Goal: Complete application form

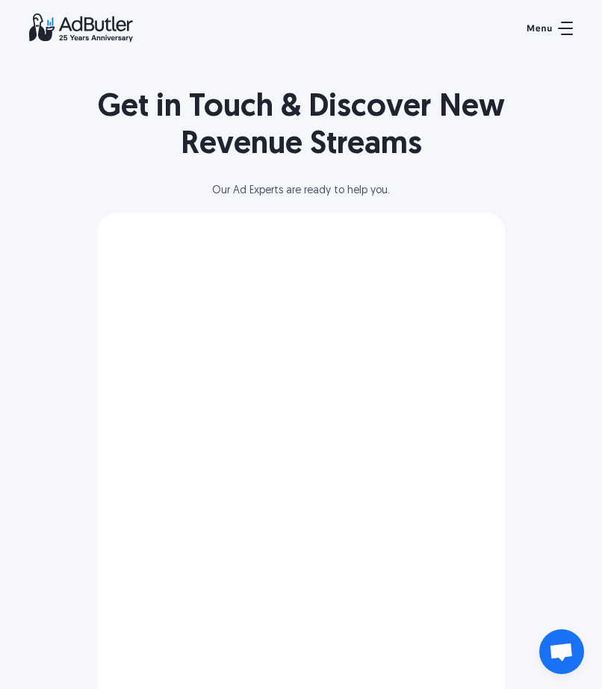
scroll to position [281, 0]
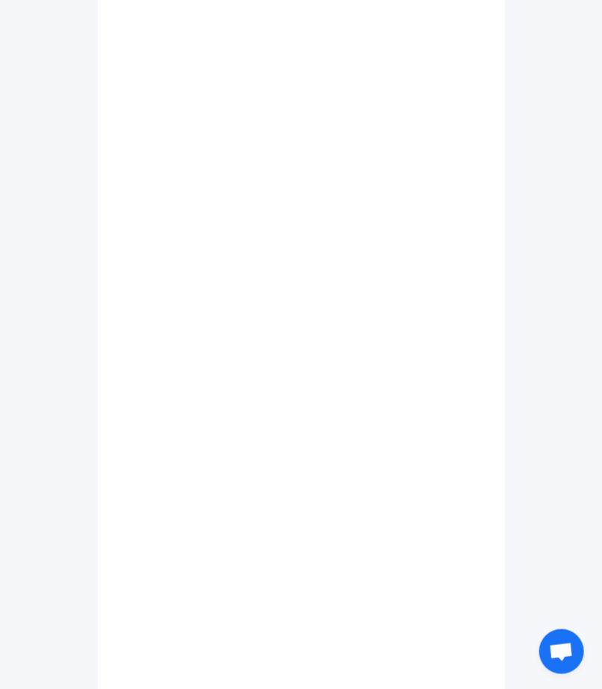
select select "[GEOGRAPHIC_DATA]"
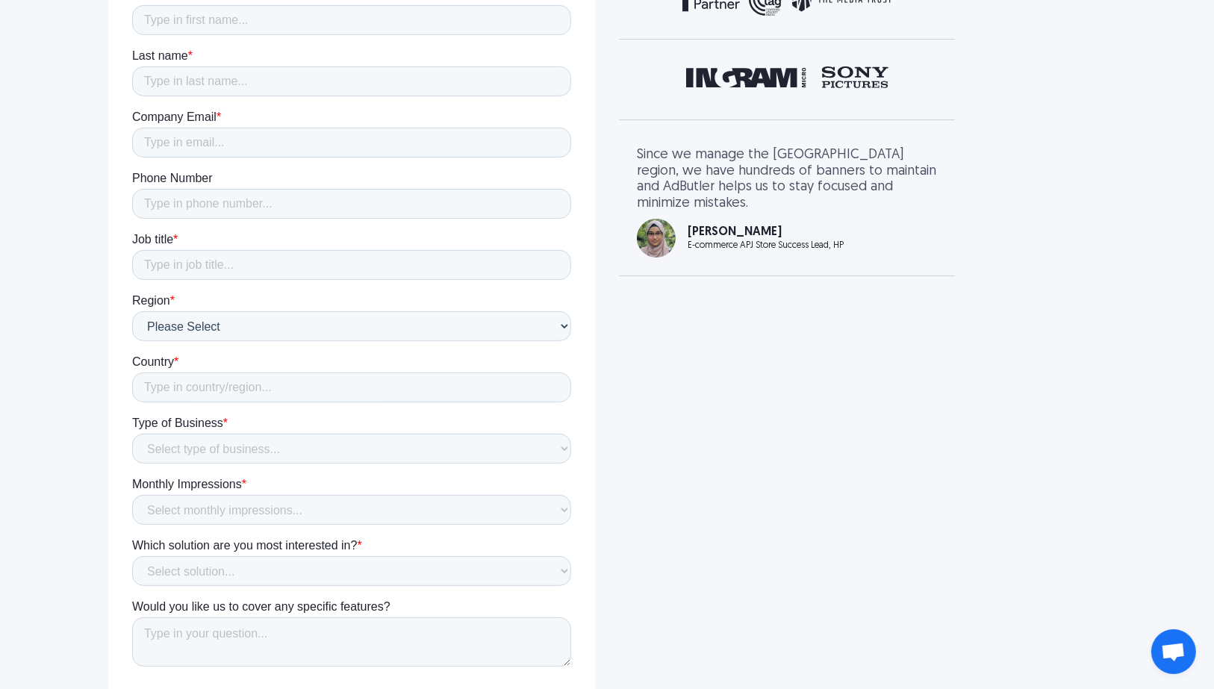
scroll to position [358, 0]
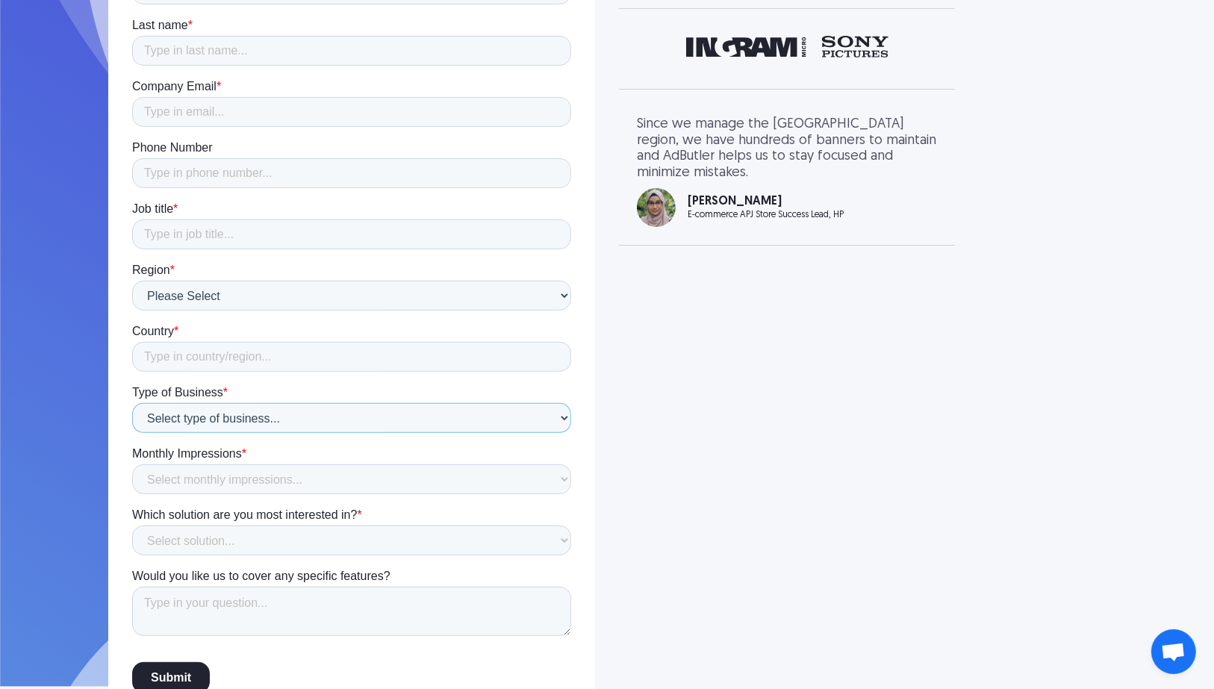
click at [285, 410] on select "Select type of business... Publisher Advertiser Brand Agency Network SSP DSP Ex…" at bounding box center [350, 419] width 439 height 30
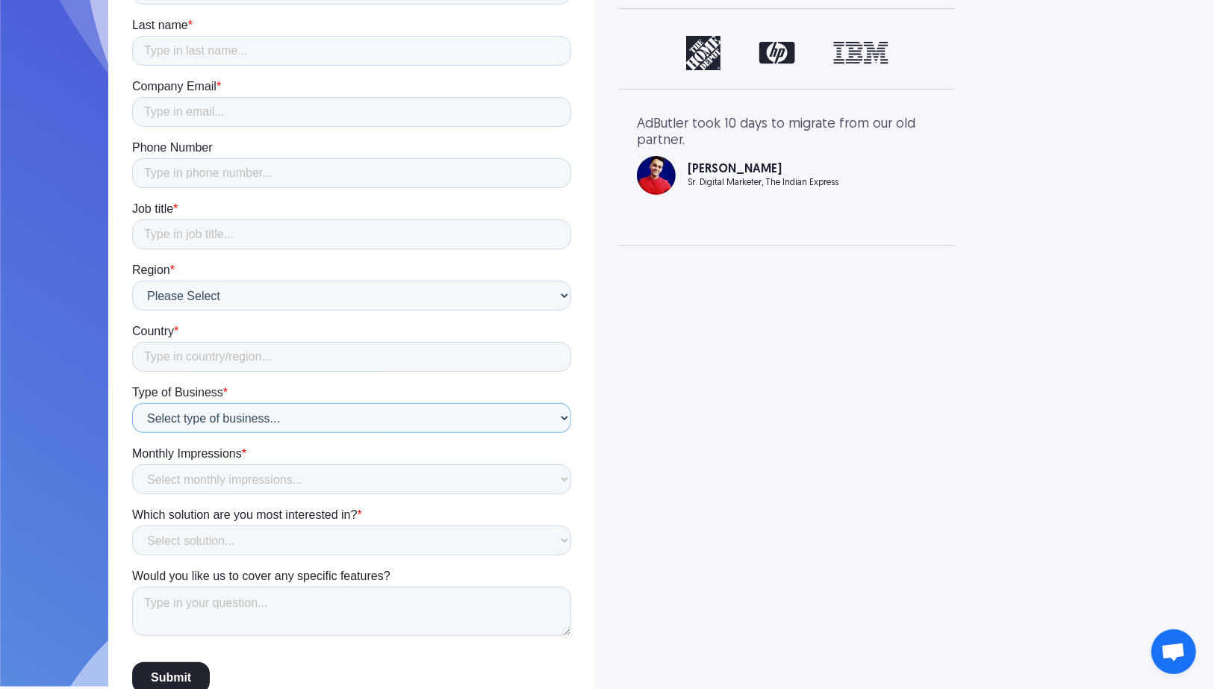
scroll to position [401, 0]
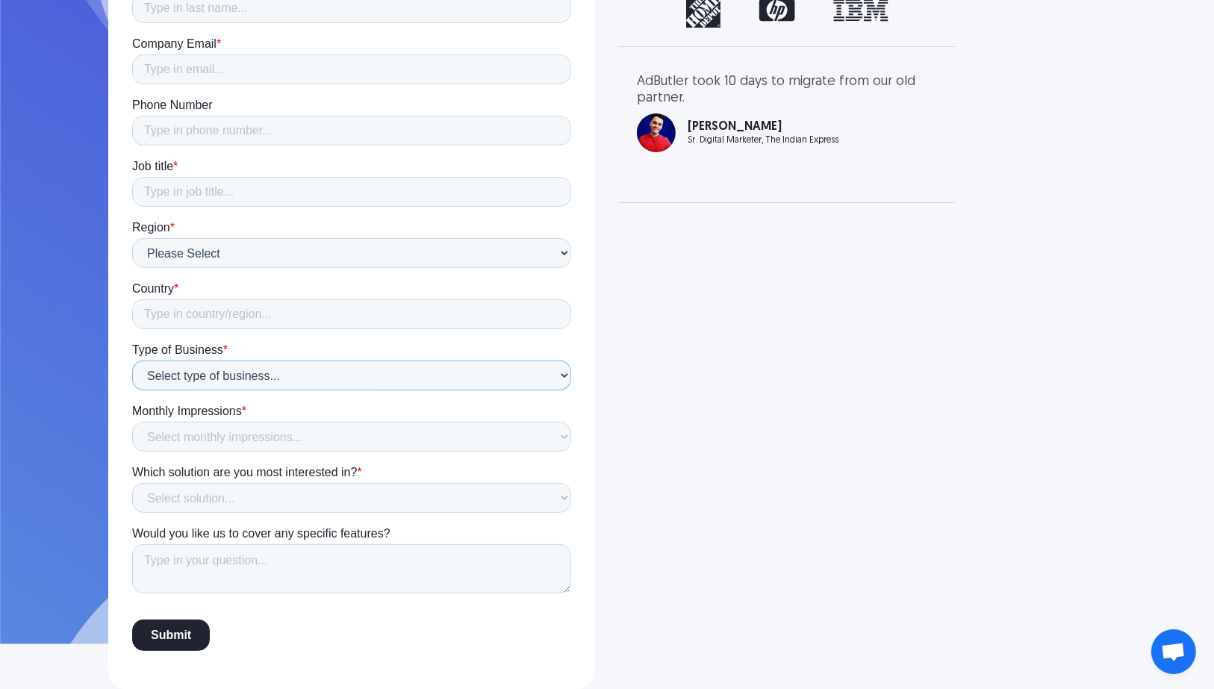
click at [287, 383] on select "Select type of business... Publisher Advertiser Brand Agency Network SSP DSP Ex…" at bounding box center [350, 376] width 439 height 30
select select "Technology Provider"
click at [131, 391] on select "Select type of business... Publisher Advertiser Brand Agency Network SSP DSP Ex…" at bounding box center [350, 376] width 439 height 30
click at [338, 429] on select "Select monthly impressions... Less than 1 million 1 - 10 million 10 - 100 milli…" at bounding box center [350, 437] width 439 height 30
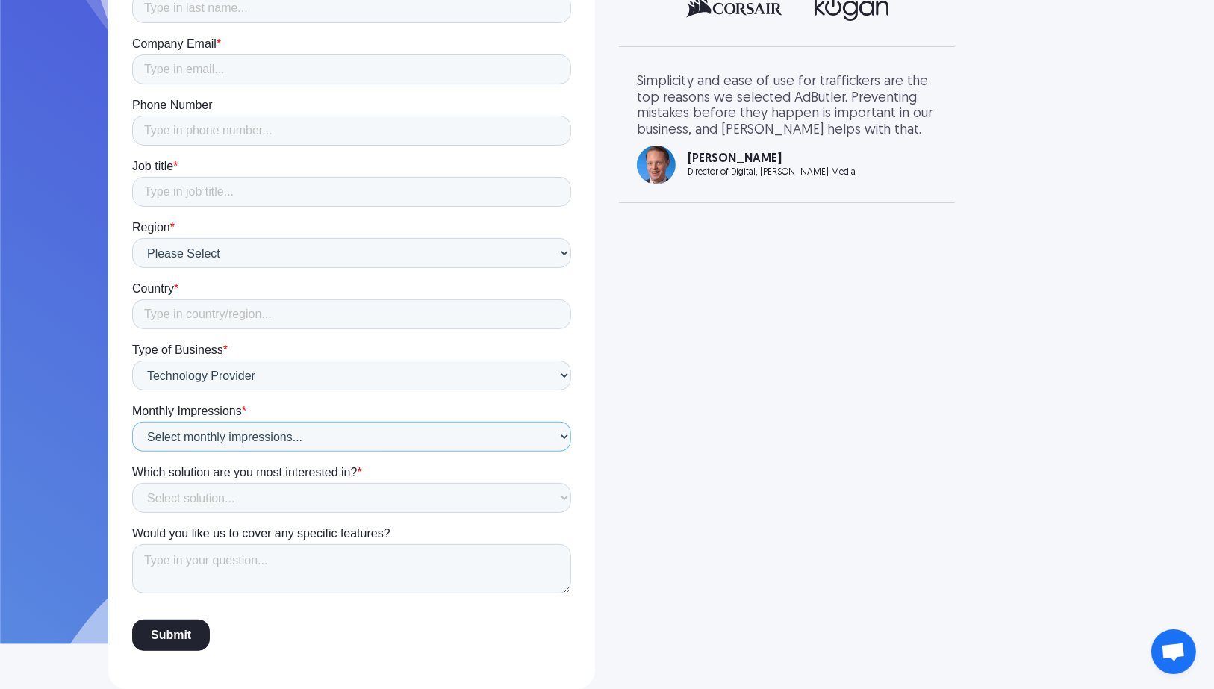
select select "Not sure"
click at [131, 452] on select "Select monthly impressions... Less than 1 million 1 - 10 million 10 - 100 milli…" at bounding box center [350, 437] width 439 height 30
click at [452, 487] on select "Select solution... Display Ad Server Supply-Side Programmatic Video Ad Server M…" at bounding box center [350, 499] width 439 height 30
select select "Digital Out-of-home Ad Server"
click at [131, 513] on select "Select solution... Display Ad Server Supply-Side Programmatic Video Ad Server M…" at bounding box center [350, 499] width 439 height 30
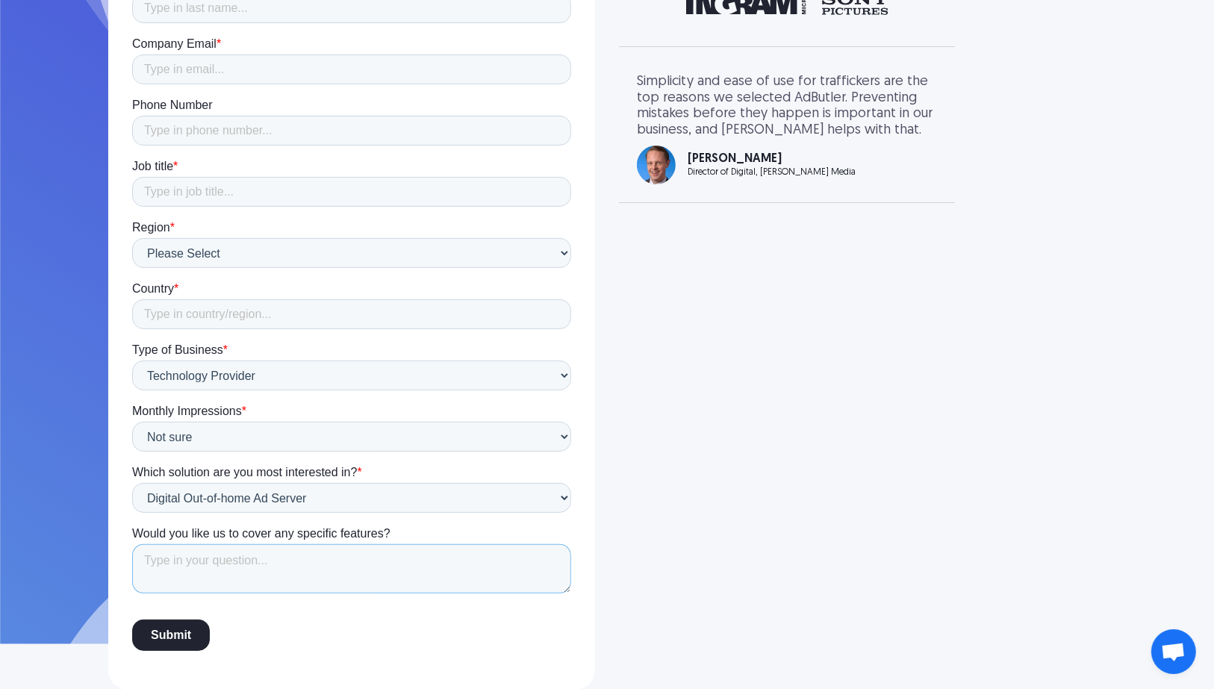
click at [322, 588] on textarea "Would you like us to cover any specific features?" at bounding box center [350, 569] width 439 height 49
click at [355, 443] on select "Select monthly impressions... Less than 1 million 1 - 10 million 10 - 100 milli…" at bounding box center [350, 437] width 439 height 30
click at [601, 438] on div "Get in Touch & Discover New Revenue Streams Our Ad Experts are ready to help yo…" at bounding box center [606, 144] width 1075 height 1090
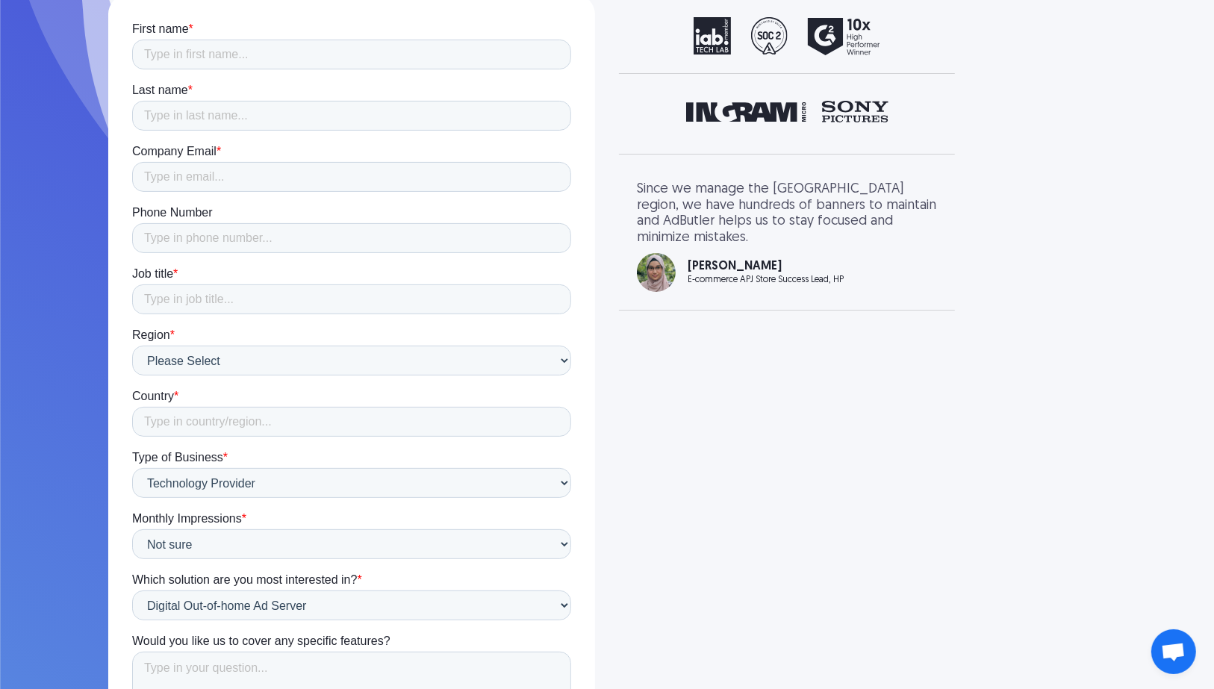
scroll to position [281, 0]
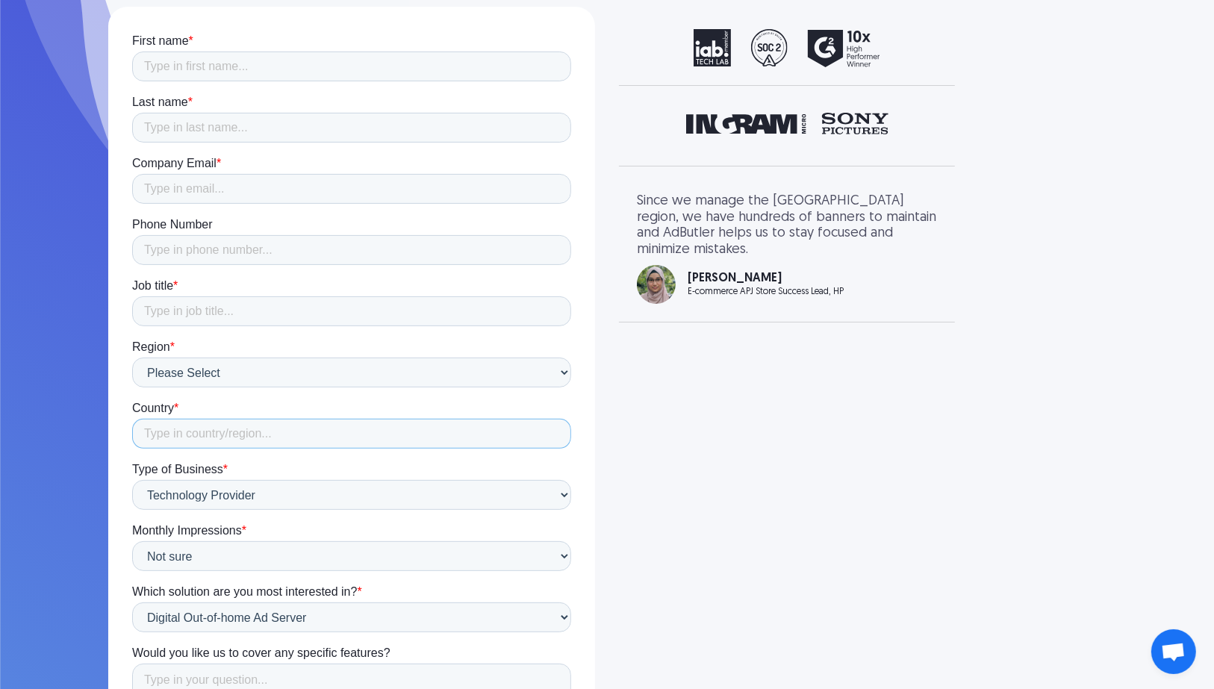
click at [525, 434] on input "Country *" at bounding box center [350, 434] width 439 height 30
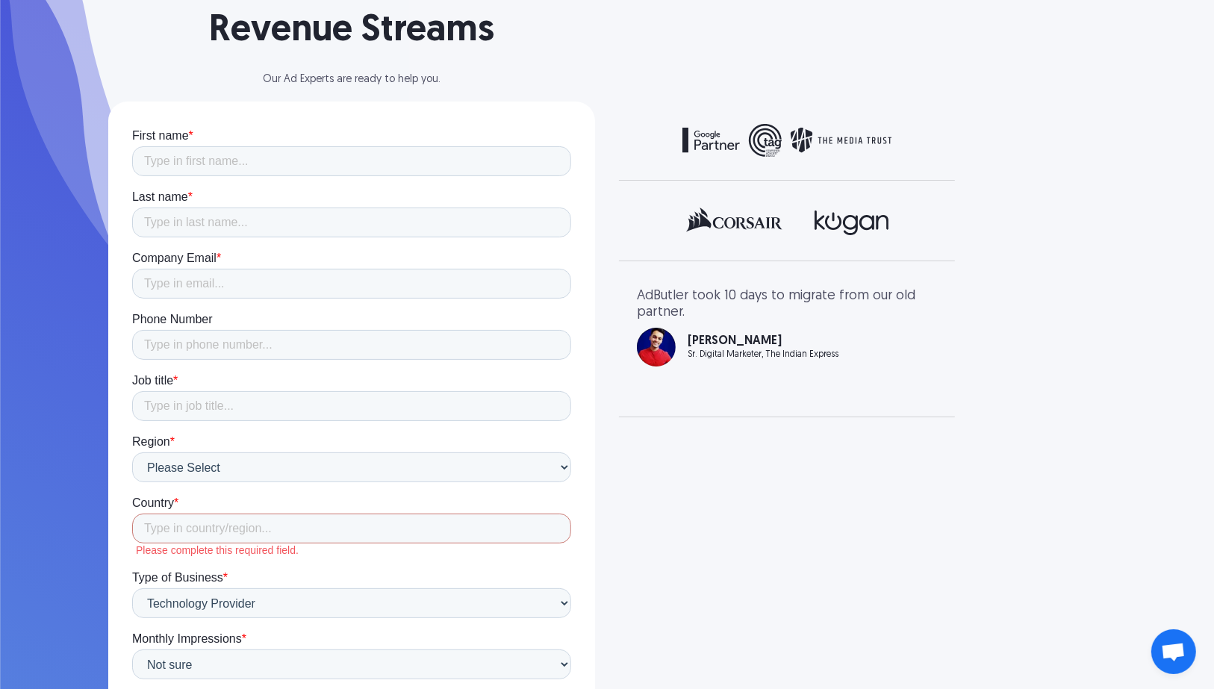
scroll to position [60, 0]
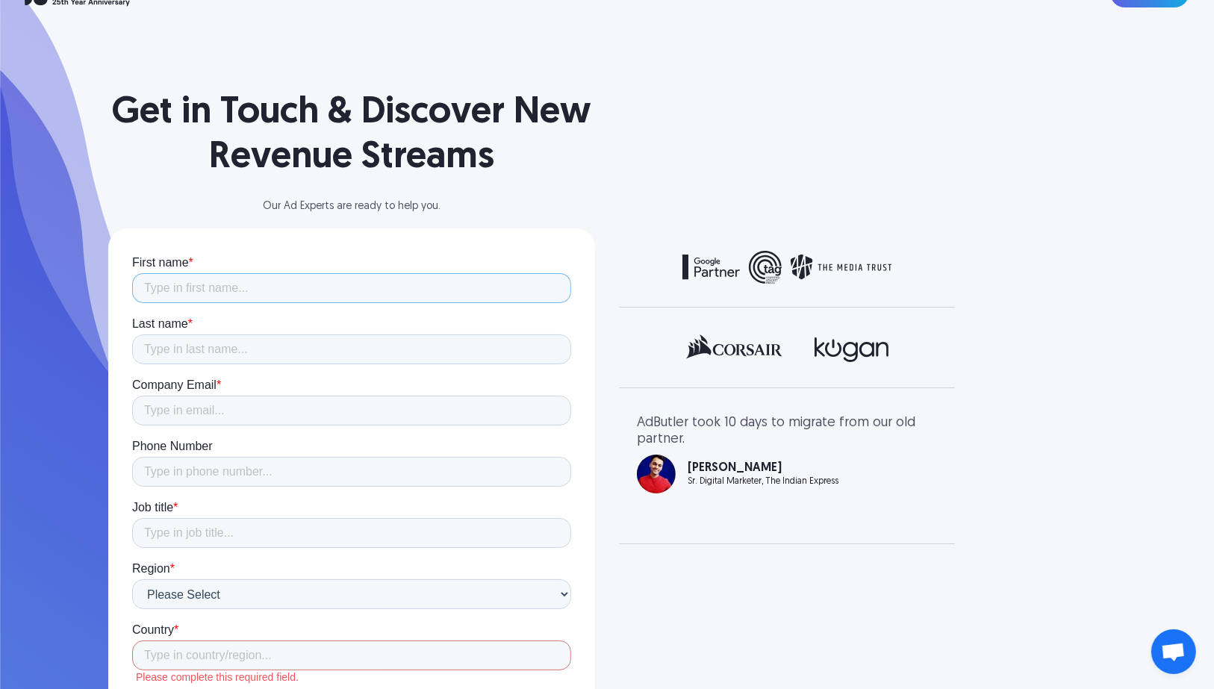
click at [453, 293] on input "First name *" at bounding box center [350, 287] width 439 height 30
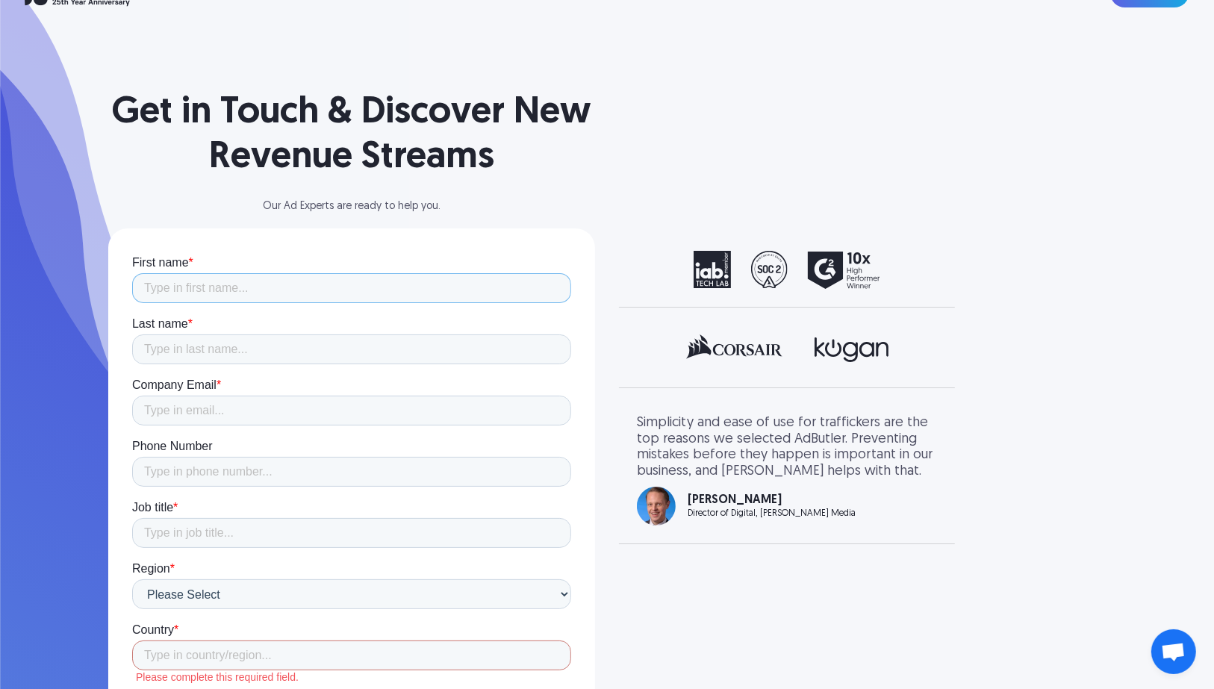
click at [225, 289] on input "First name *" at bounding box center [350, 287] width 439 height 30
type input "JIsahn"
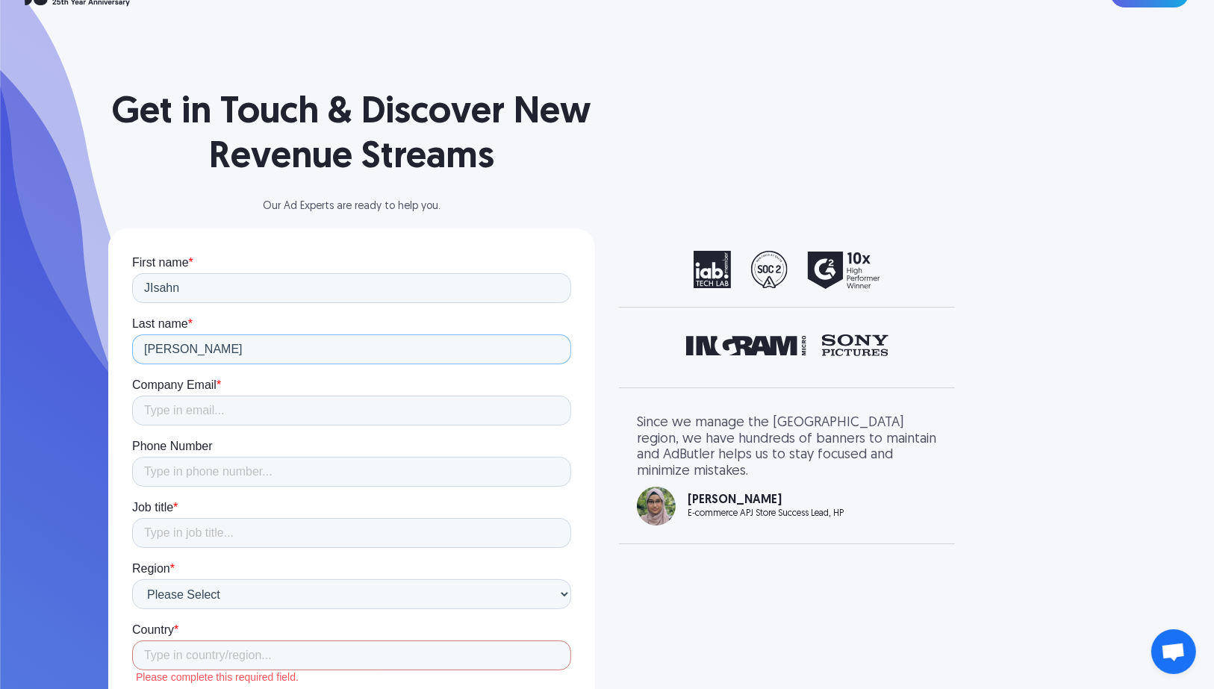
type input "[PERSON_NAME]"
click at [324, 290] on input "JIsahn" at bounding box center [350, 287] width 439 height 30
type input "Jisahn"
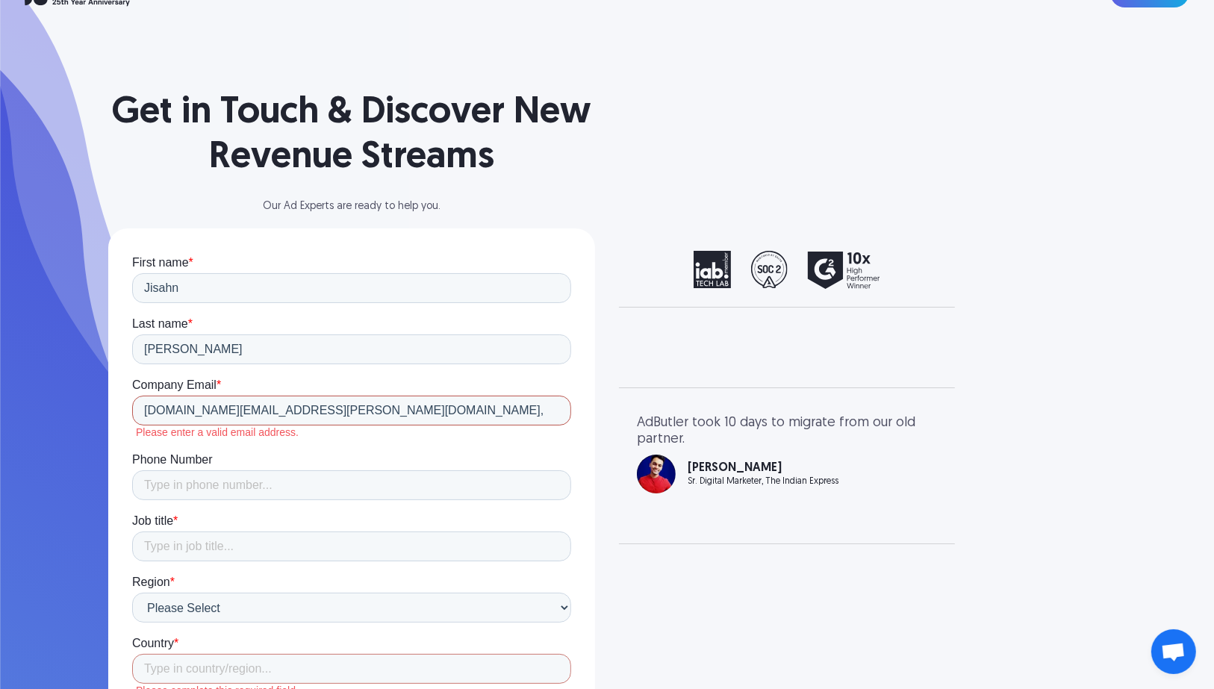
click at [293, 410] on input "[DOMAIN_NAME][EMAIL_ADDRESS][PERSON_NAME][DOMAIN_NAME]," at bounding box center [350, 410] width 439 height 30
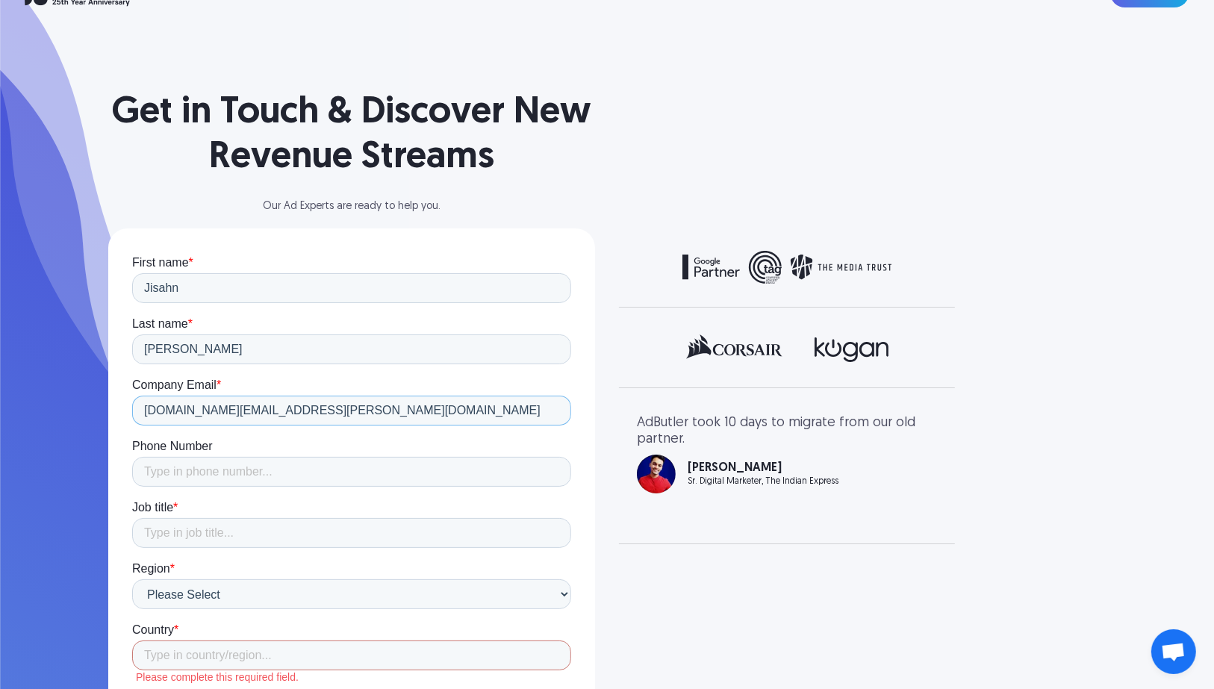
type input "[DOMAIN_NAME][EMAIL_ADDRESS][PERSON_NAME][DOMAIN_NAME]"
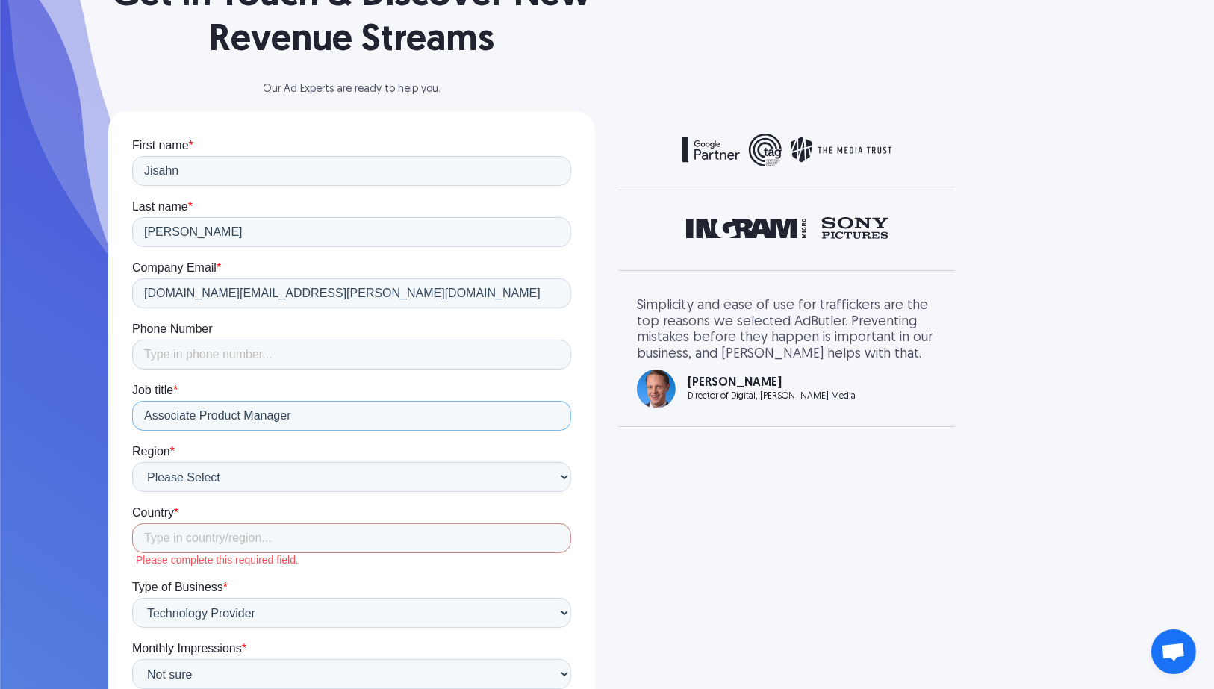
scroll to position [239, 0]
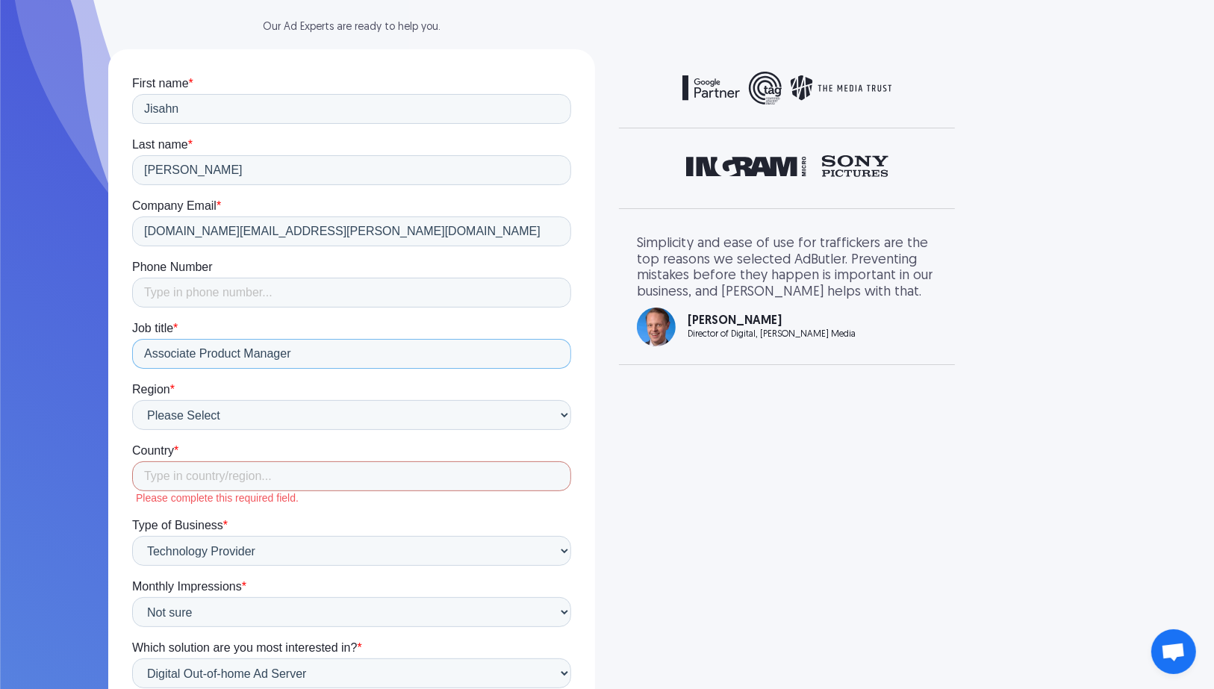
type input "Associate Product Manager"
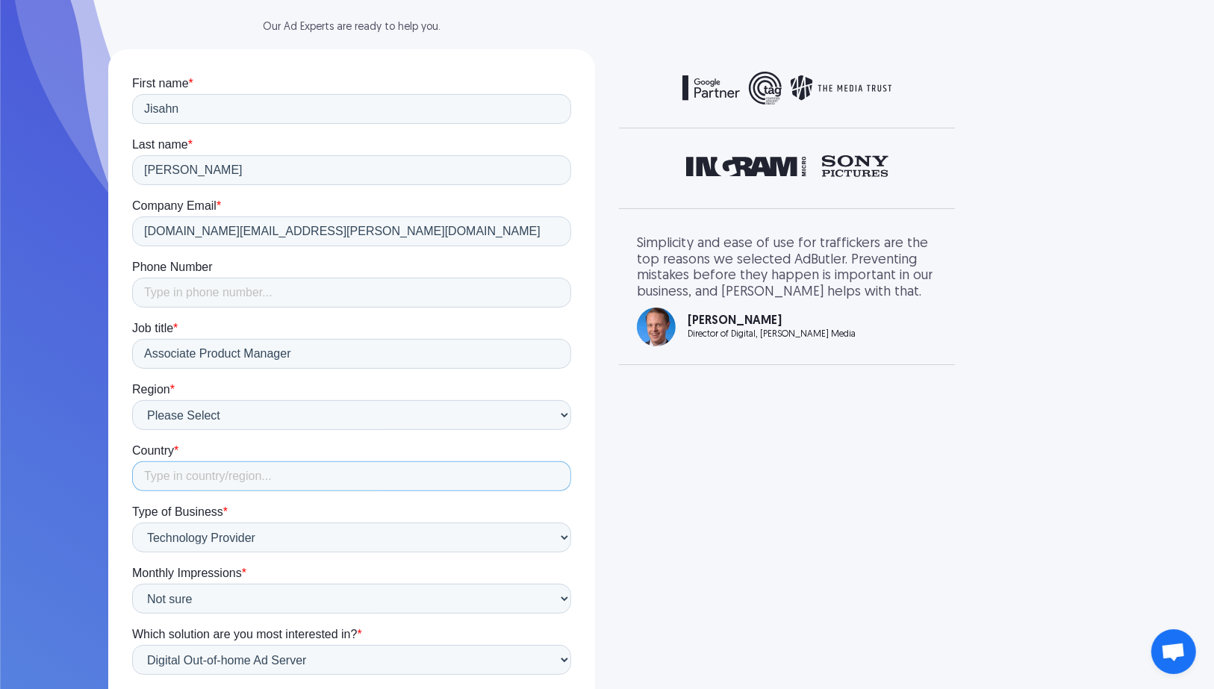
click at [259, 471] on input "Country *" at bounding box center [350, 476] width 439 height 30
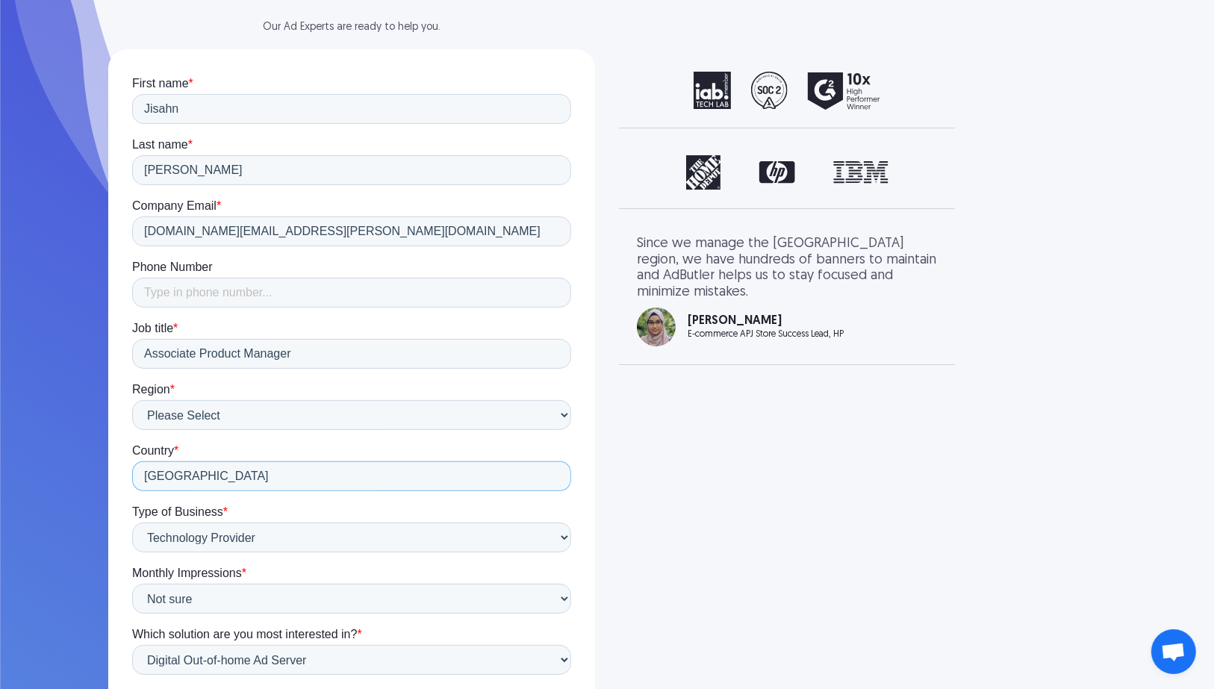
type input "[GEOGRAPHIC_DATA]"
click at [373, 516] on label "Type of Business *" at bounding box center [350, 511] width 439 height 15
click at [373, 522] on select "Select type of business... Publisher Advertiser Brand Agency Network SSP DSP Ex…" at bounding box center [350, 537] width 439 height 30
click at [370, 533] on select "Select type of business... Publisher Advertiser Brand Agency Network SSP DSP Ex…" at bounding box center [350, 537] width 439 height 30
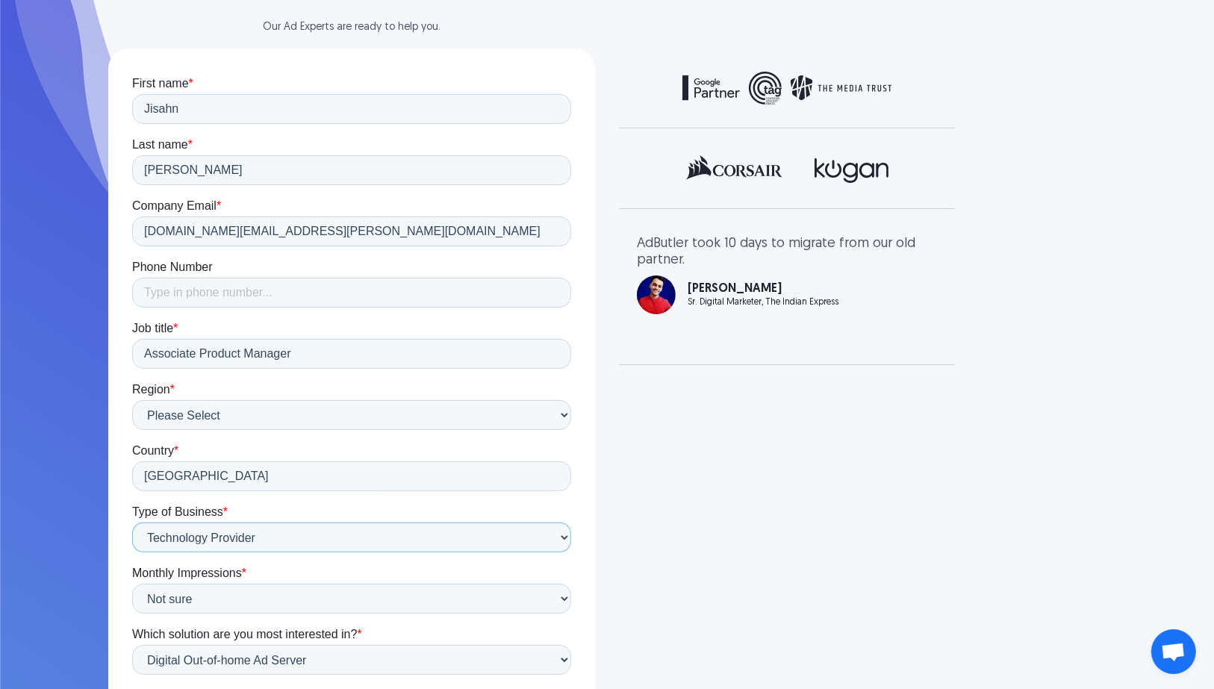
click at [131, 522] on select "Select type of business... Publisher Advertiser Brand Agency Network SSP DSP Ex…" at bounding box center [350, 537] width 439 height 30
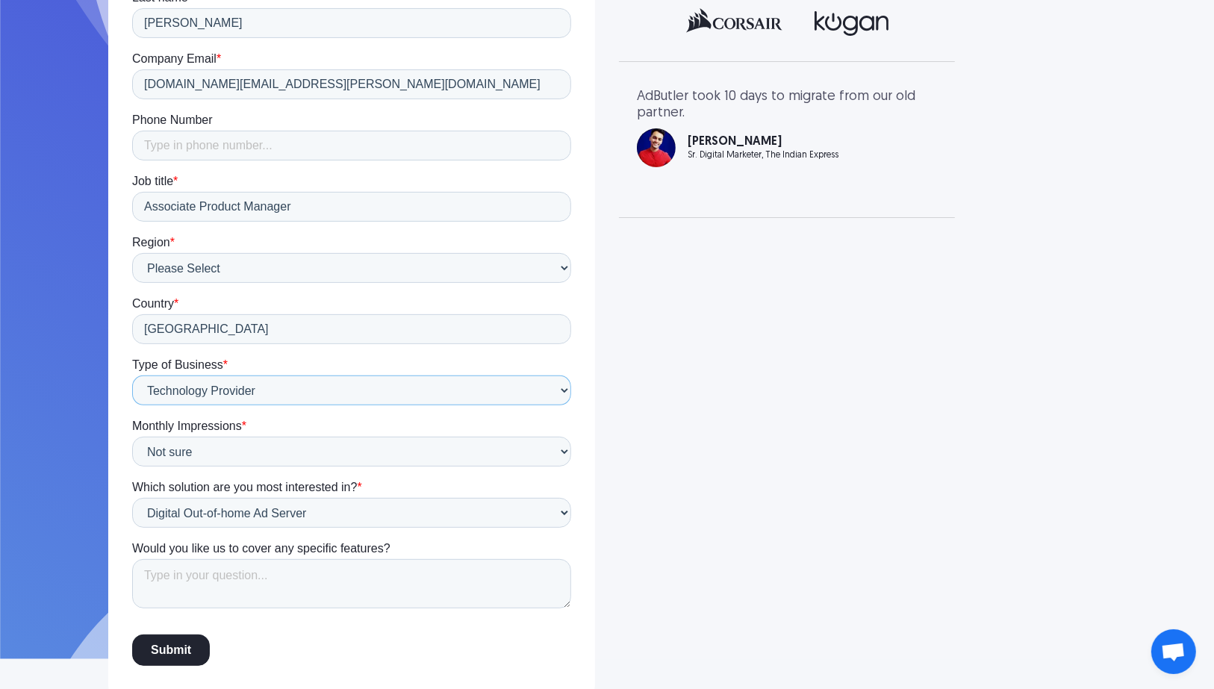
scroll to position [401, 0]
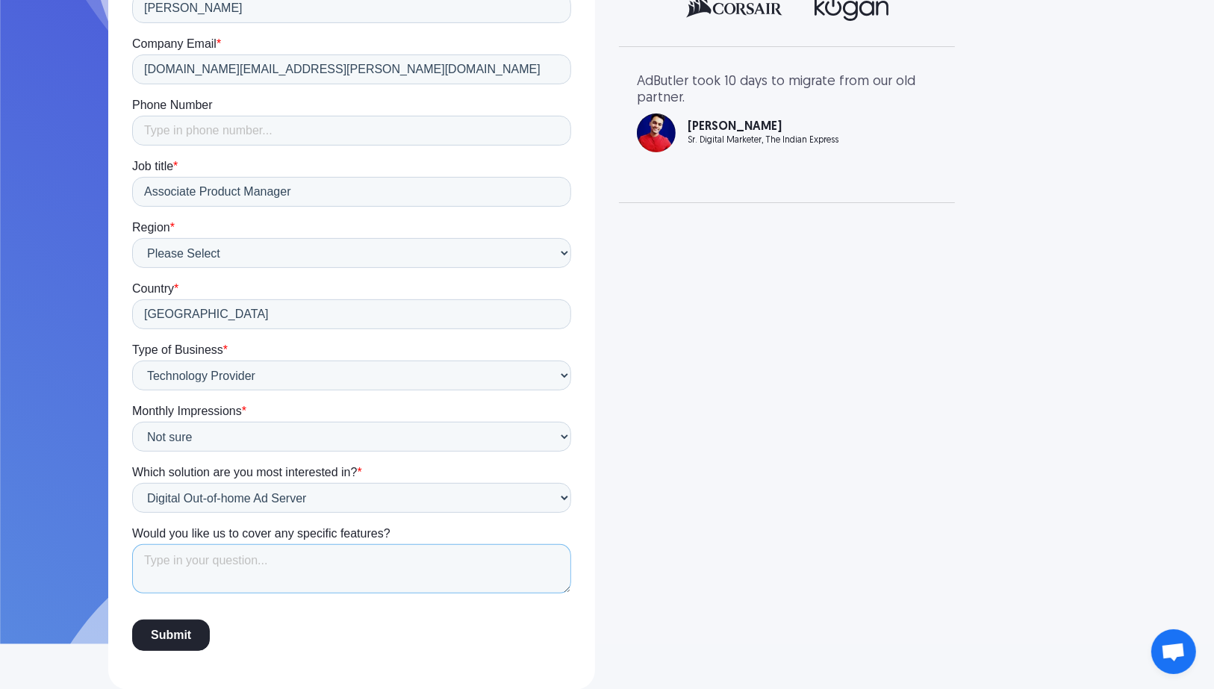
click at [269, 563] on textarea "Would you like us to cover any specific features?" at bounding box center [350, 569] width 439 height 49
click at [259, 625] on div "Submit" at bounding box center [350, 636] width 439 height 57
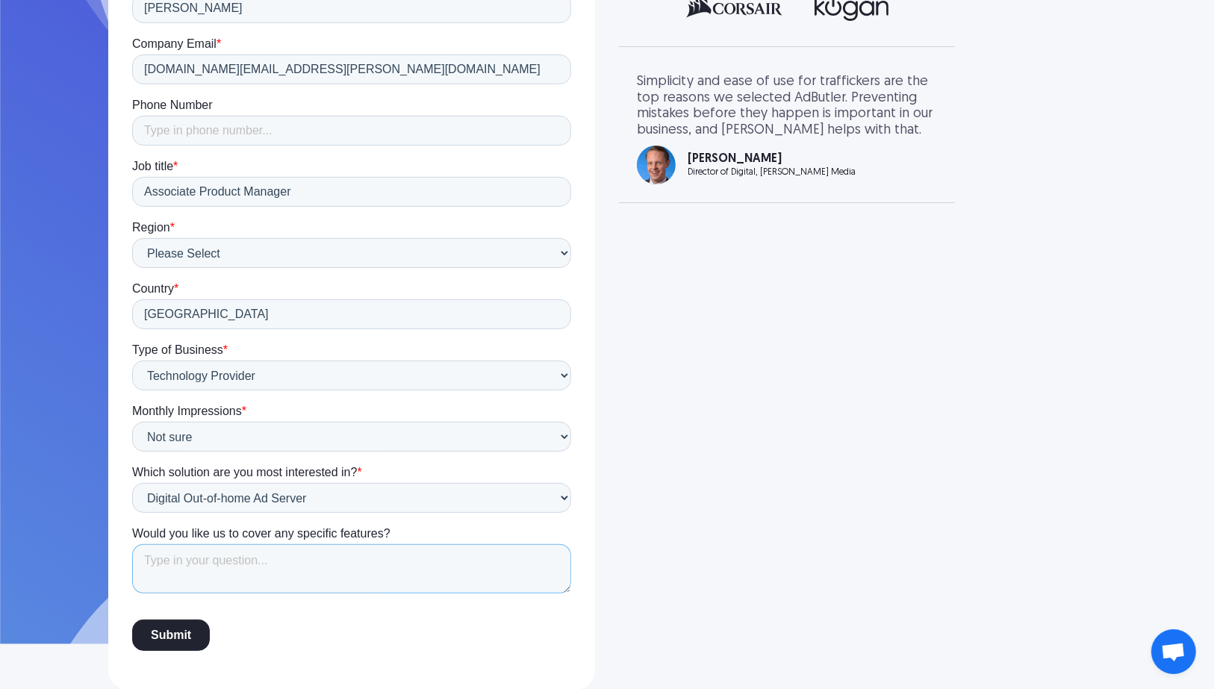
click at [266, 578] on textarea "Would you like us to cover any specific features?" at bounding box center [350, 569] width 439 height 49
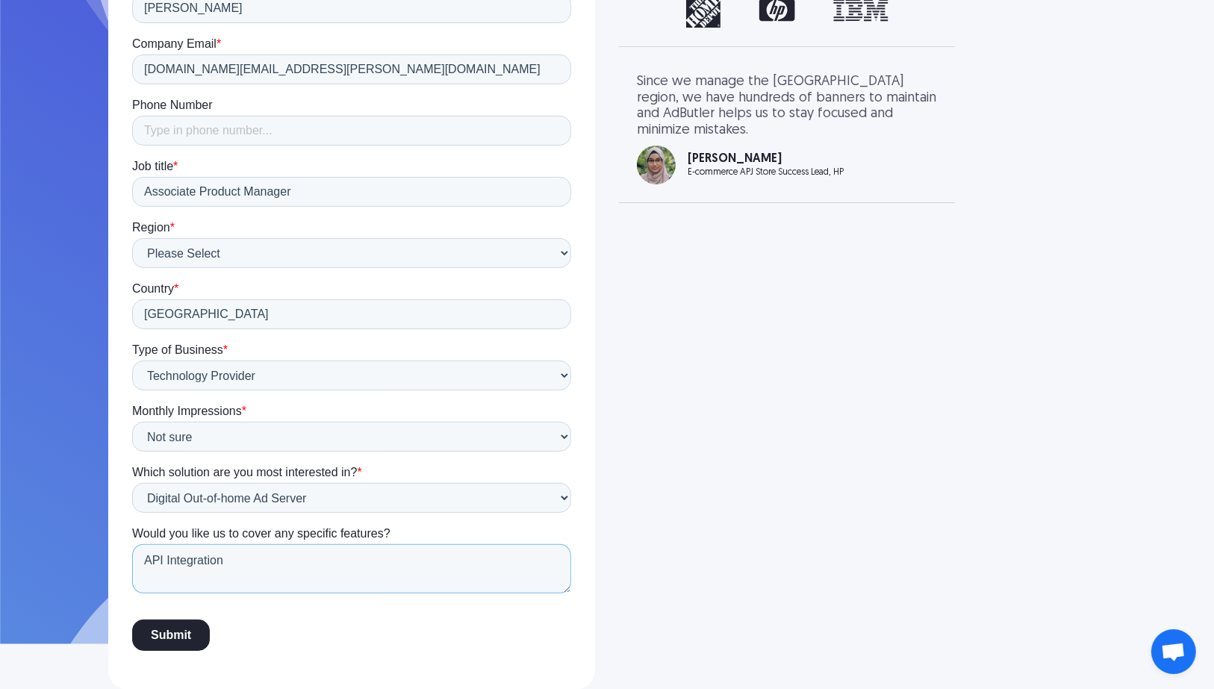
type textarea "API Integration"
click at [170, 632] on input "Submit" at bounding box center [170, 635] width 78 height 31
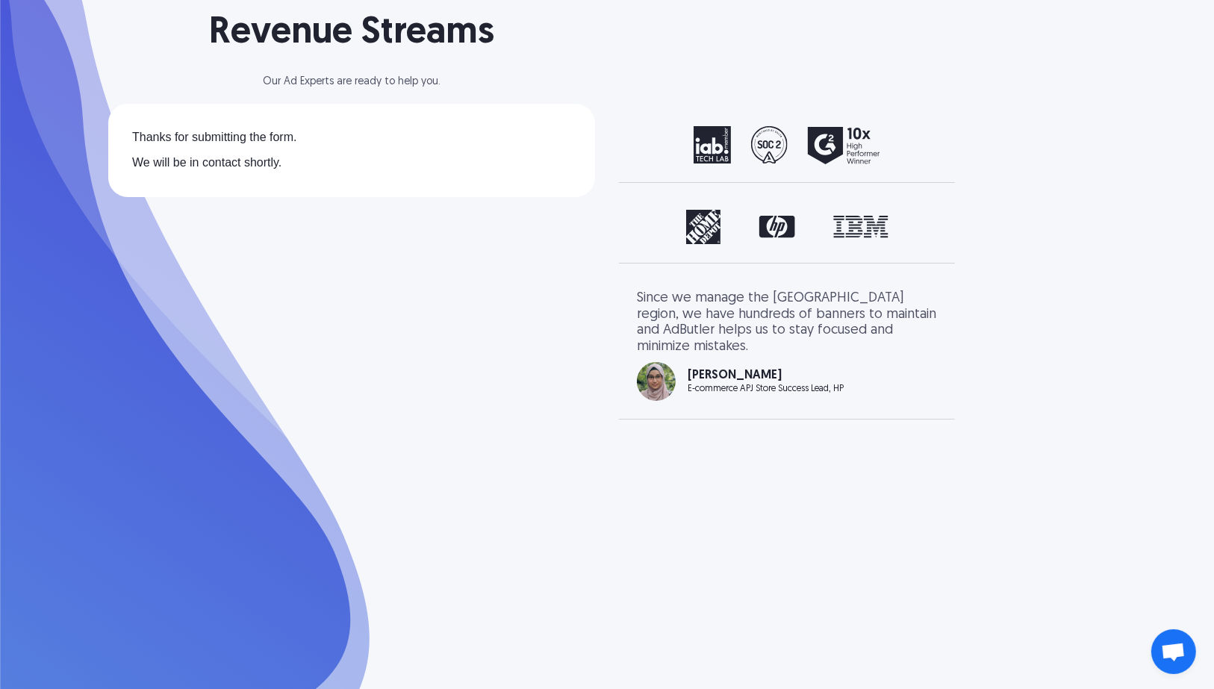
scroll to position [0, 0]
